Goal: Task Accomplishment & Management: Use online tool/utility

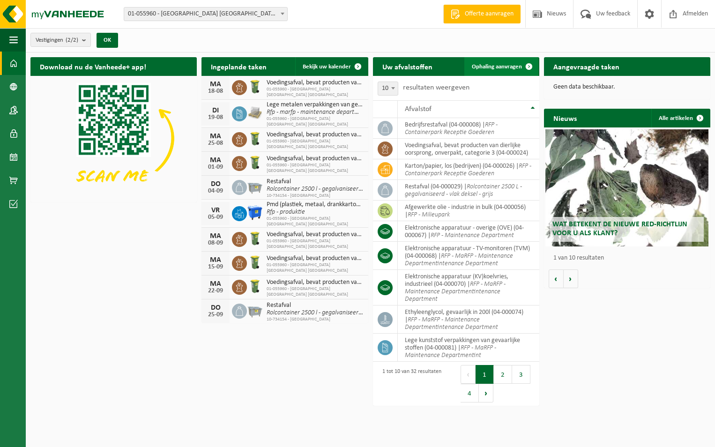
click at [497, 64] on span "Ophaling aanvragen" at bounding box center [497, 67] width 50 height 6
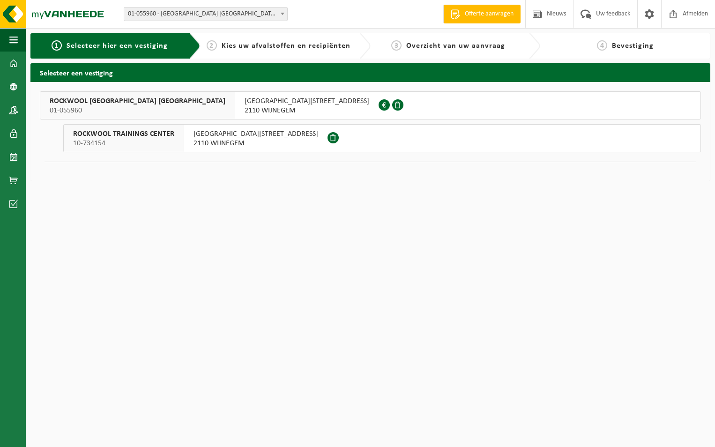
click at [93, 103] on span "ROCKWOOL BELGIUM NV" at bounding box center [138, 101] width 176 height 9
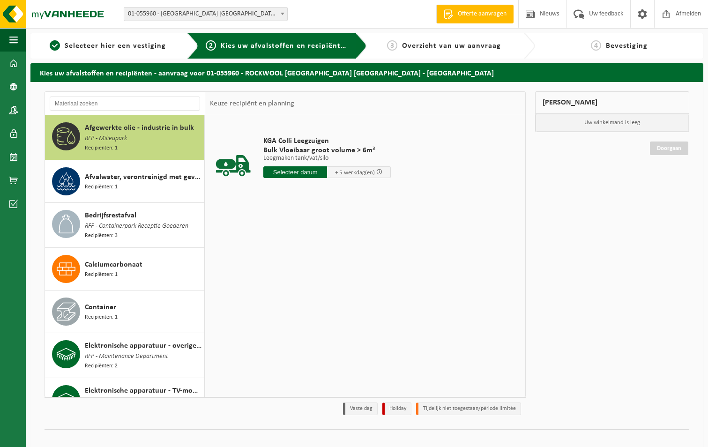
drag, startPoint x: 197, startPoint y: 148, endPoint x: 196, endPoint y: 154, distance: 6.1
click at [196, 154] on div "Afgewerkte olie - industrie in bulk RFP - Milieupark Recipiënten: 1" at bounding box center [125, 137] width 160 height 45
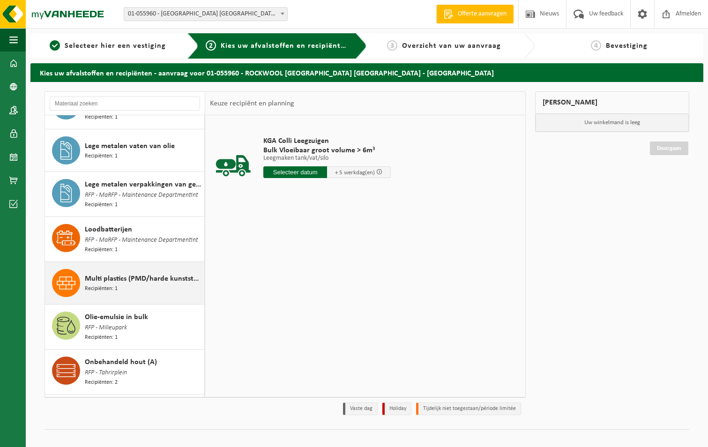
click at [132, 284] on span "Multi plastics (PMD/harde kunststoffen/spanbanden/EPS/folie naturel/folie gemen…" at bounding box center [143, 278] width 117 height 11
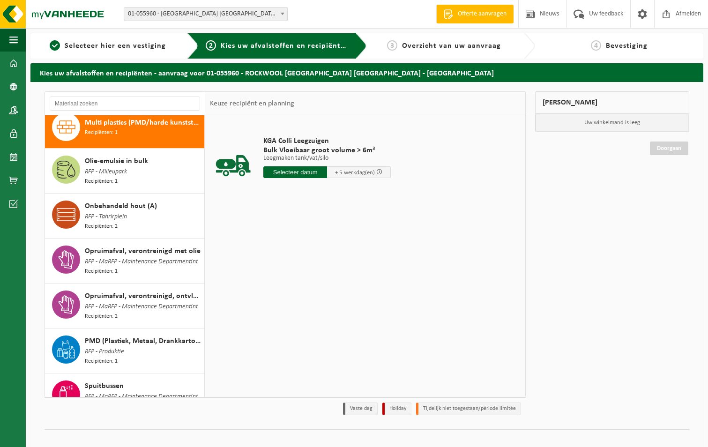
scroll to position [843, 0]
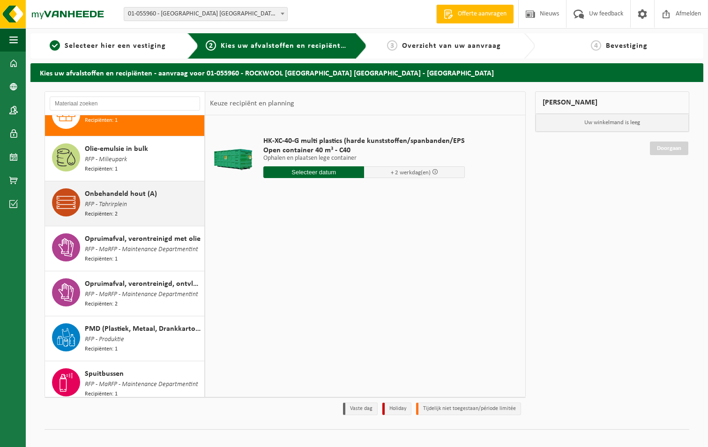
click at [111, 210] on span "RFP - Tahrirplein" at bounding box center [106, 205] width 42 height 10
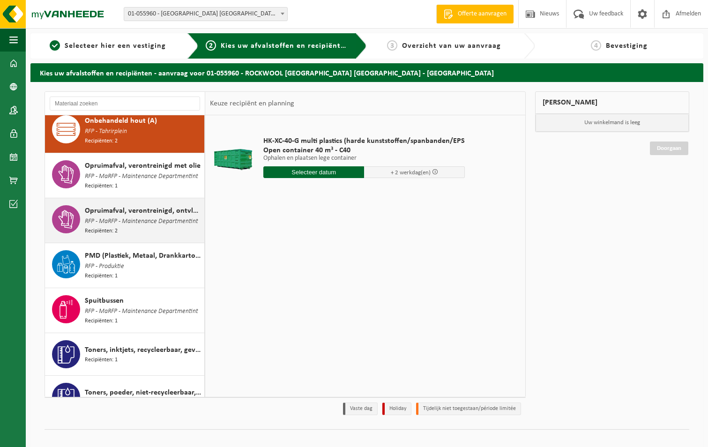
scroll to position [929, 0]
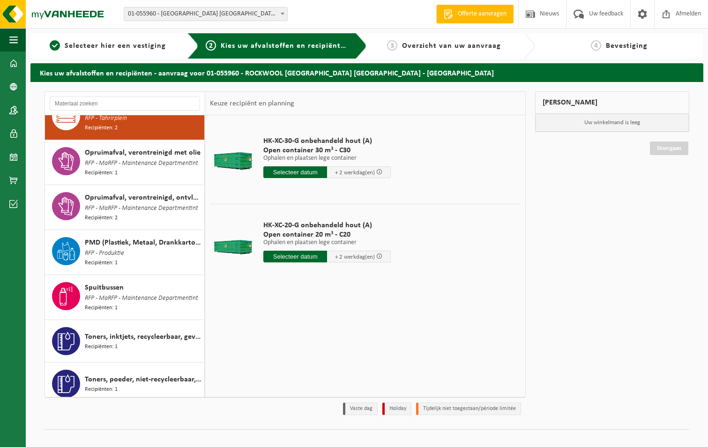
click at [294, 257] on input "text" at bounding box center [295, 257] width 64 height 12
click at [304, 356] on div "20" at bounding box center [305, 354] width 16 height 15
type input "Van 2025-08-20"
type input "2025-08-20"
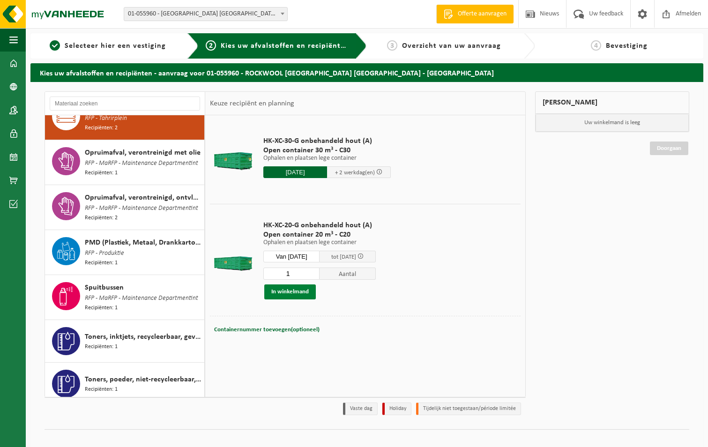
click at [287, 290] on button "In winkelmand" at bounding box center [290, 291] width 52 height 15
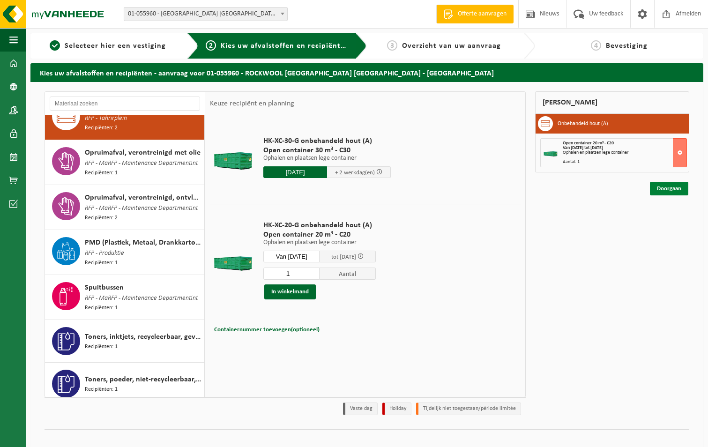
click at [669, 188] on link "Doorgaan" at bounding box center [669, 189] width 38 height 14
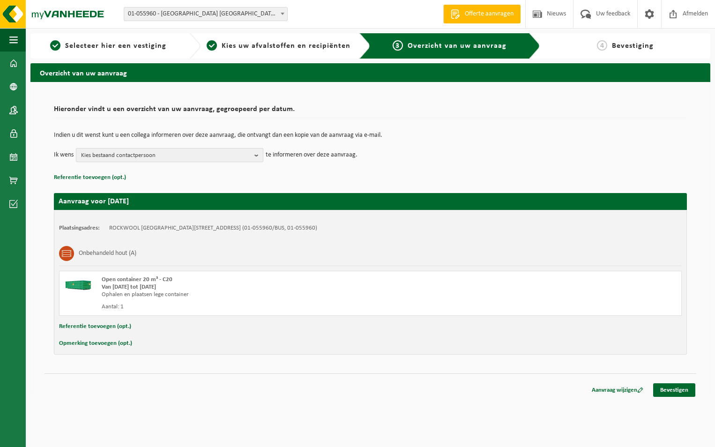
click at [254, 154] on button "Kies bestaand contactpersoon" at bounding box center [169, 155] width 187 height 14
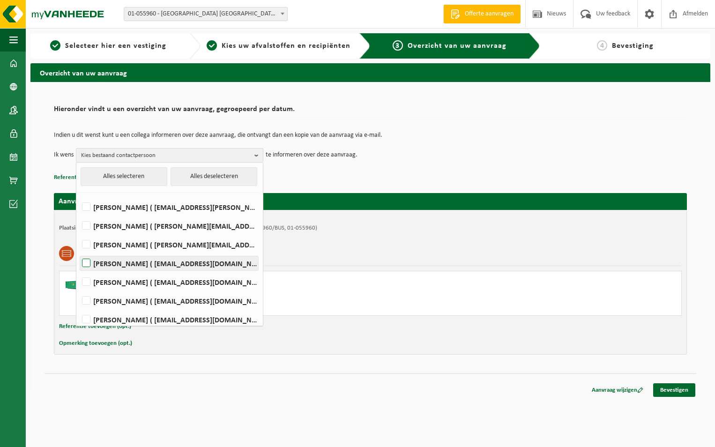
click at [88, 263] on label "Bruno De Wael ( bruno.de.wael@rockfon.com )" at bounding box center [169, 263] width 178 height 14
click at [79, 252] on input "Bruno De Wael ( bruno.de.wael@rockfon.com )" at bounding box center [78, 251] width 0 height 0
checkbox input "true"
click at [86, 243] on label "Walter Daems ( walter.daems@rockfon.com )" at bounding box center [169, 245] width 178 height 14
click at [79, 233] on input "Walter Daems ( walter.daems@rockfon.com )" at bounding box center [78, 232] width 0 height 0
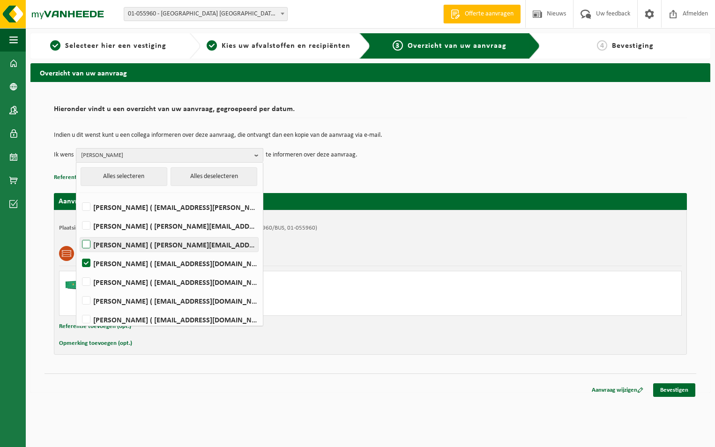
checkbox input "true"
click at [680, 390] on link "Bevestigen" at bounding box center [674, 390] width 42 height 14
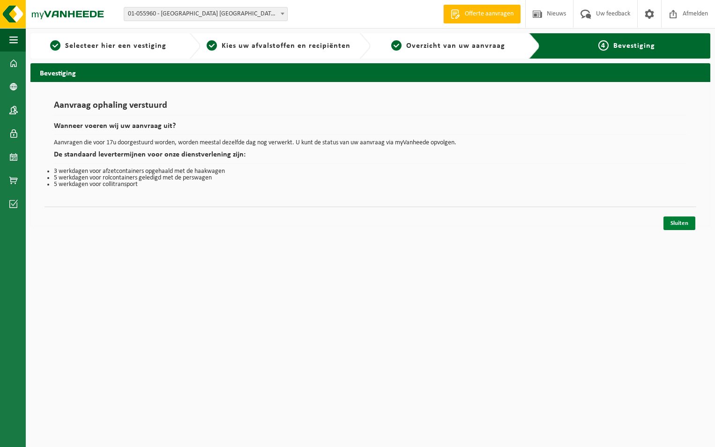
click at [680, 222] on link "Sluiten" at bounding box center [680, 224] width 32 height 14
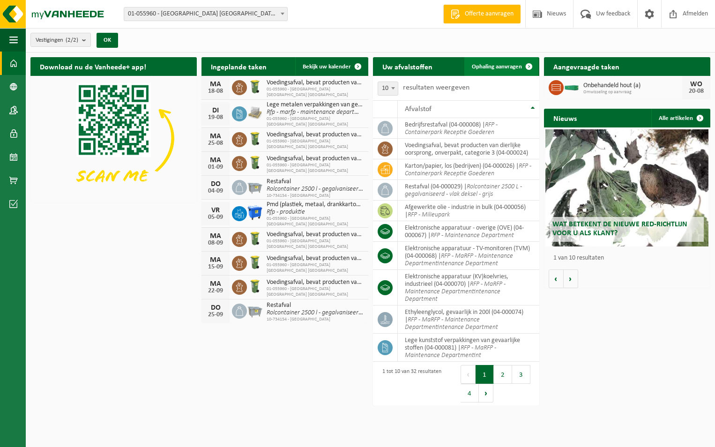
click at [499, 65] on span "Ophaling aanvragen" at bounding box center [497, 67] width 50 height 6
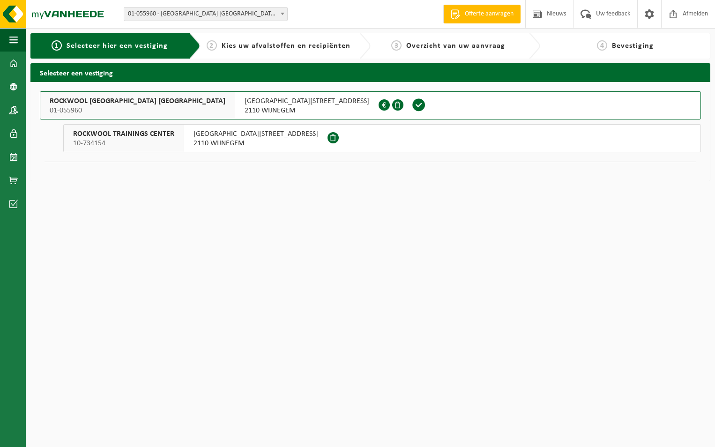
click at [96, 103] on span "ROCKWOOL [GEOGRAPHIC_DATA] [GEOGRAPHIC_DATA]" at bounding box center [138, 101] width 176 height 9
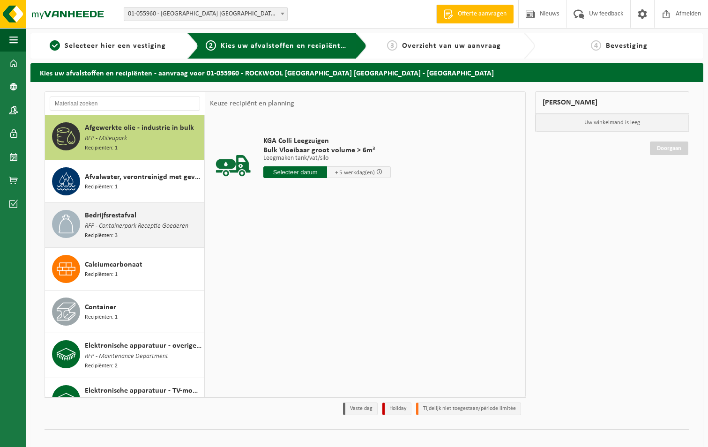
click at [107, 223] on span "RFP - Containerpark Receptie Goederen" at bounding box center [137, 226] width 104 height 10
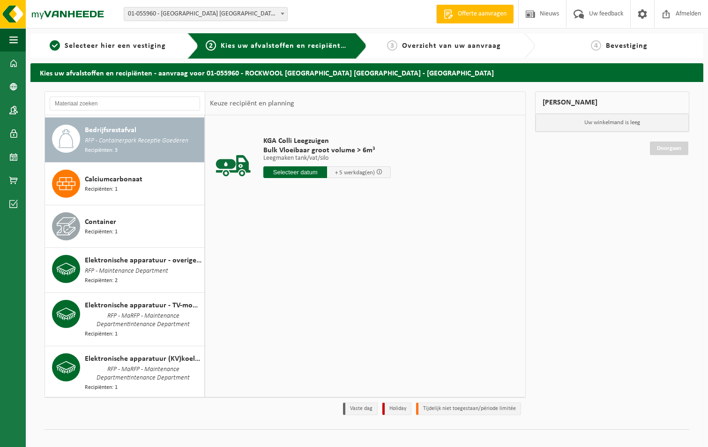
scroll to position [86, 0]
